Goal: Transaction & Acquisition: Purchase product/service

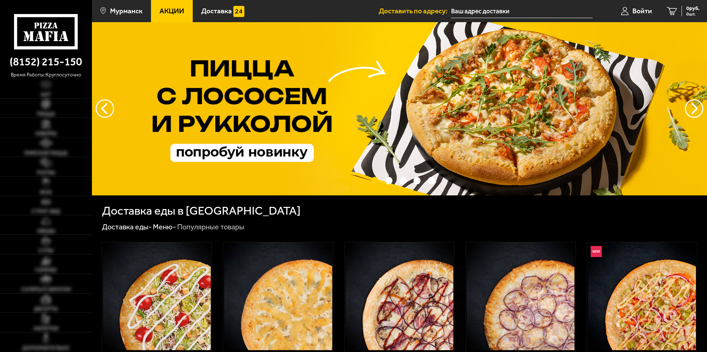
type input "[STREET_ADDRESS][PERSON_NAME]"
click at [491, 14] on input "[STREET_ADDRESS][PERSON_NAME]" at bounding box center [521, 11] width 141 height 14
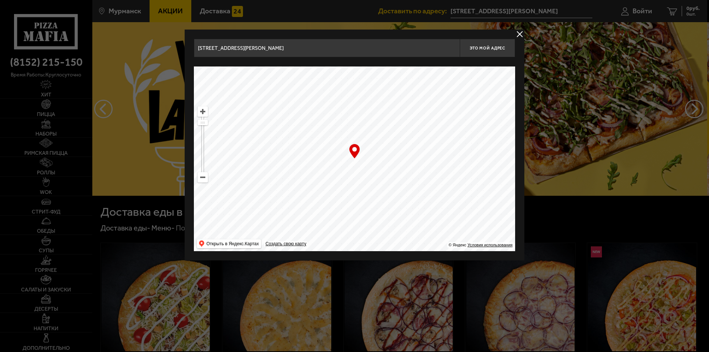
click at [520, 33] on button "delivery type" at bounding box center [519, 34] width 9 height 9
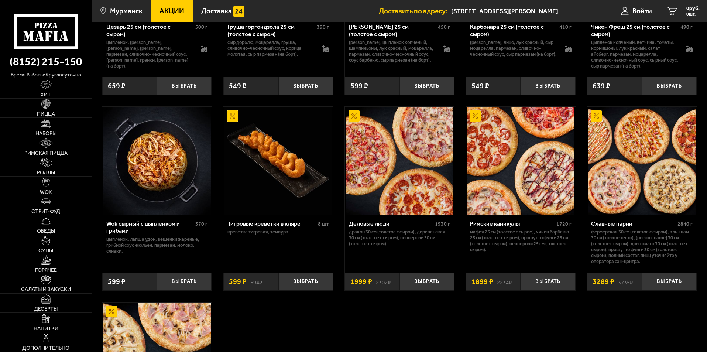
scroll to position [111, 0]
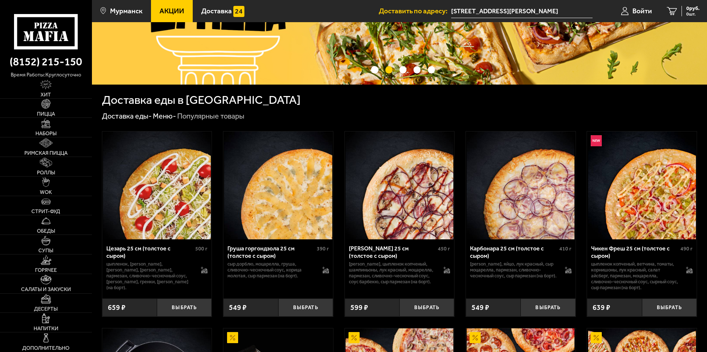
click at [300, 182] on img at bounding box center [278, 185] width 108 height 108
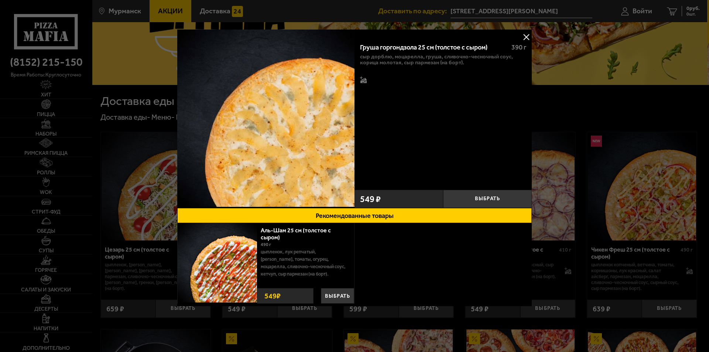
drag, startPoint x: 522, startPoint y: 35, endPoint x: 508, endPoint y: 49, distance: 20.4
click at [522, 36] on button at bounding box center [526, 36] width 11 height 11
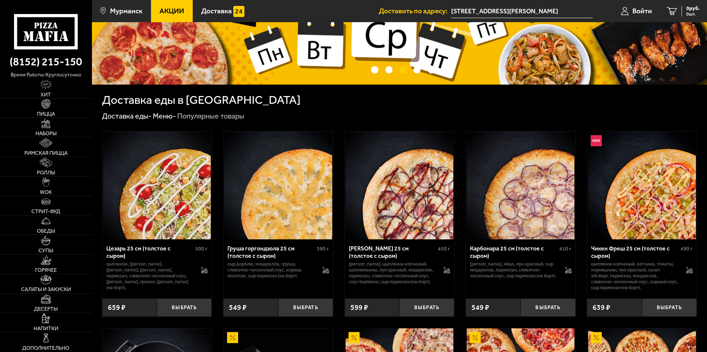
scroll to position [258, 0]
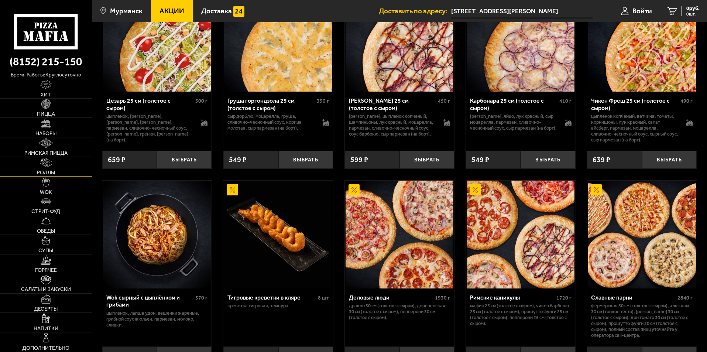
click at [59, 164] on link "Роллы" at bounding box center [46, 166] width 92 height 19
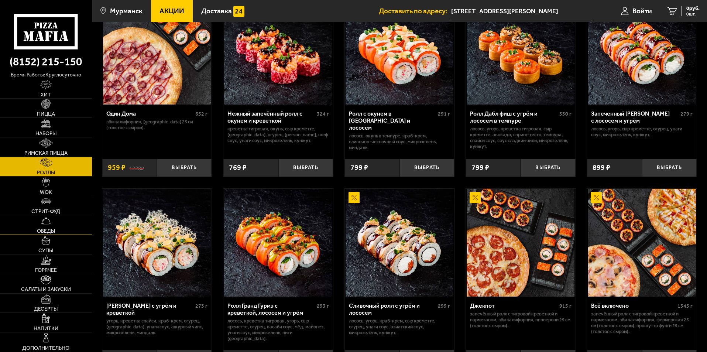
scroll to position [295, 0]
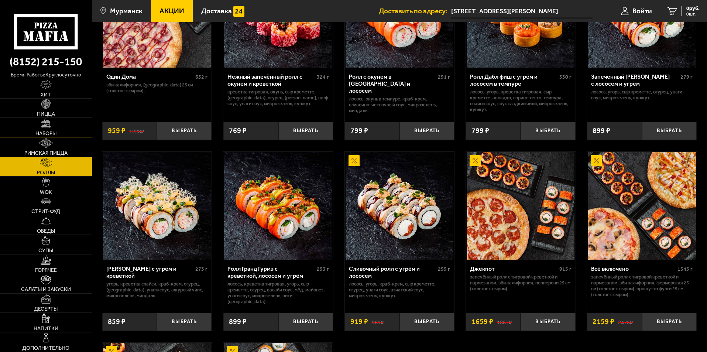
click at [60, 133] on link "Наборы" at bounding box center [46, 127] width 92 height 19
